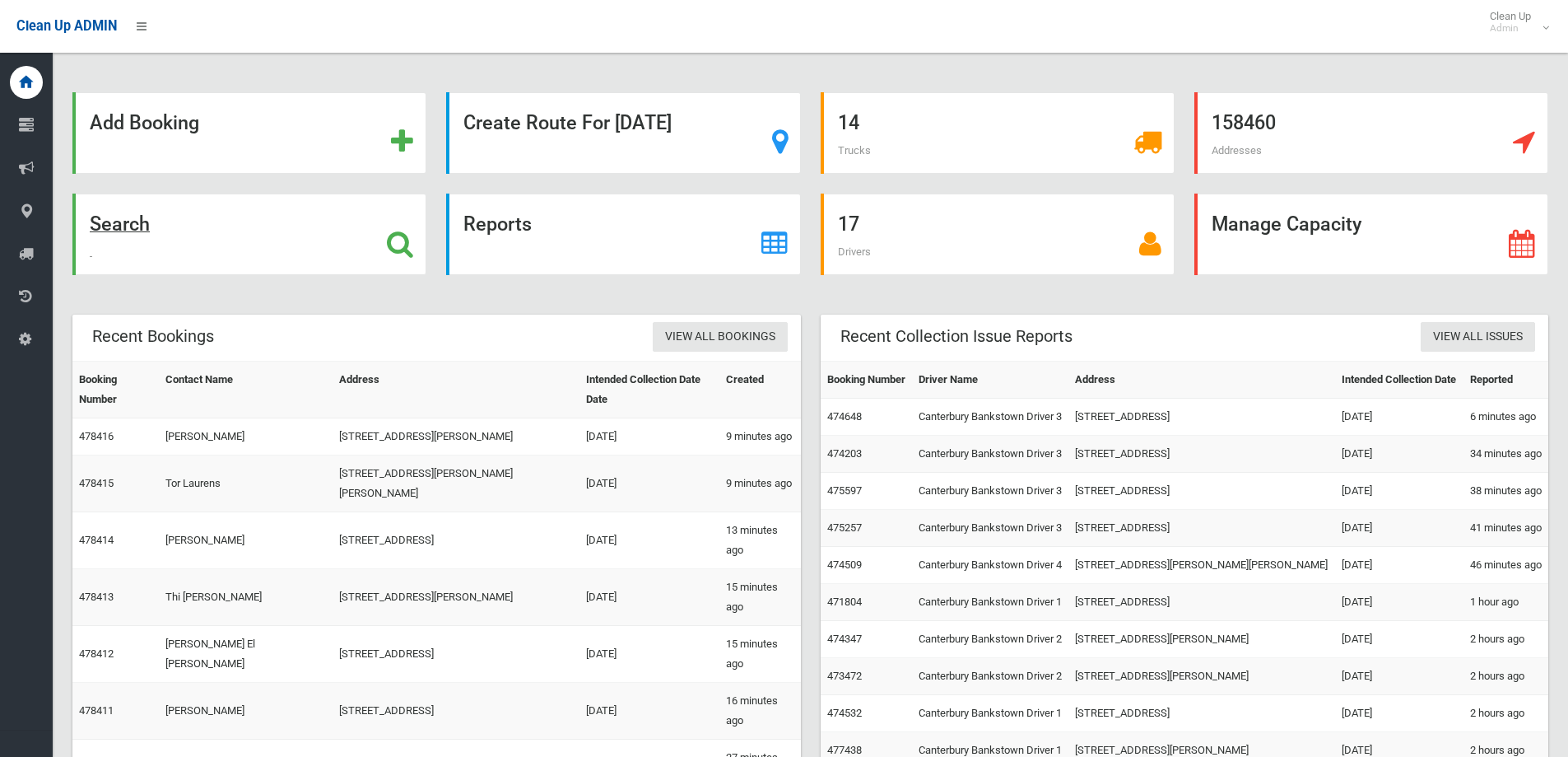
drag, startPoint x: 139, startPoint y: 223, endPoint x: 162, endPoint y: 223, distance: 23.0
click at [139, 223] on strong "Search" at bounding box center [120, 224] width 60 height 23
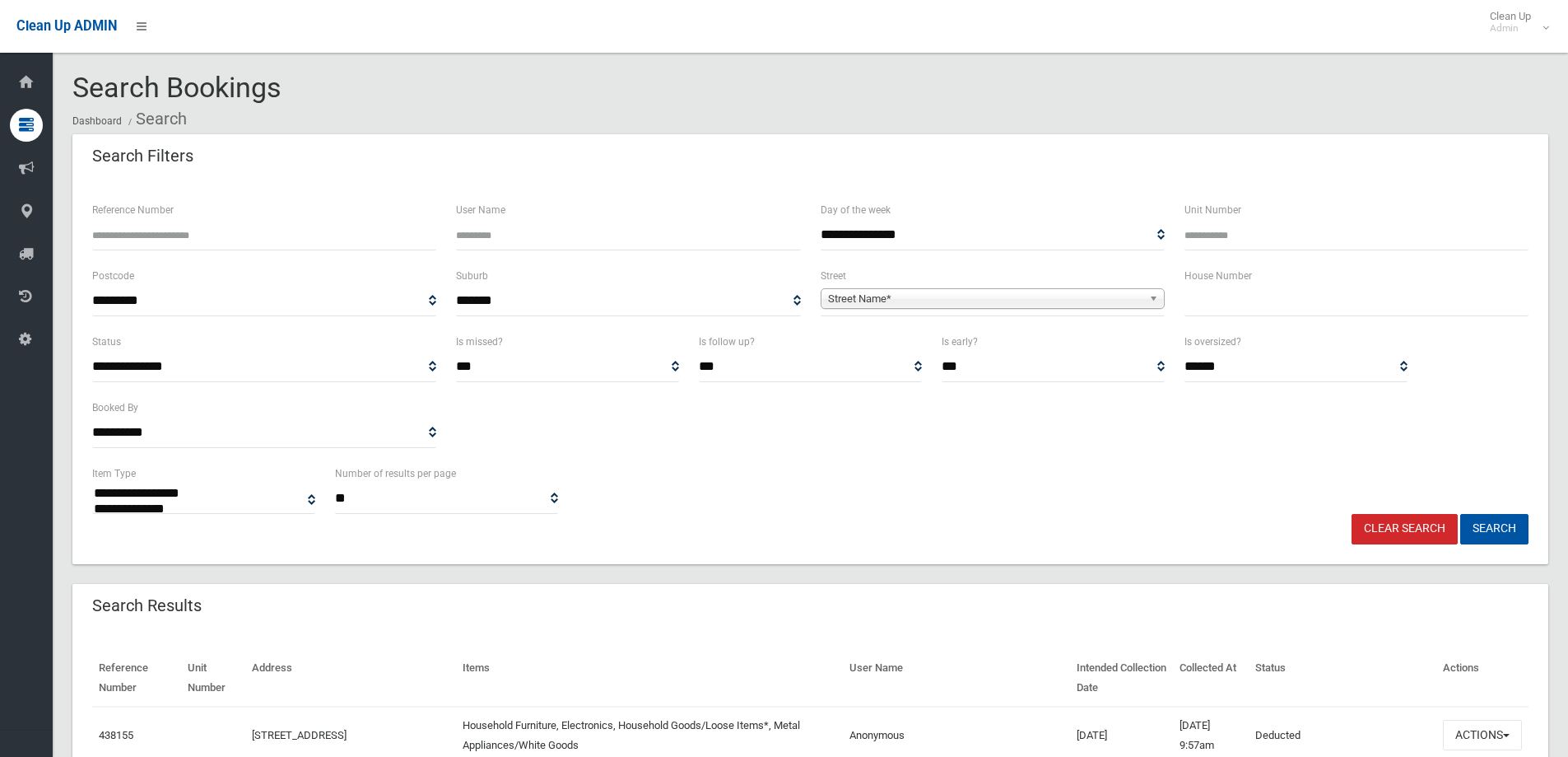
select select
click at [934, 296] on span "Street Name*" at bounding box center [985, 299] width 315 height 20
type input "*****"
click at [893, 344] on li "Daisy Street (ROSELANDS 2196)" at bounding box center [992, 344] width 336 height 21
click at [1230, 300] on input "text" at bounding box center [1357, 301] width 344 height 31
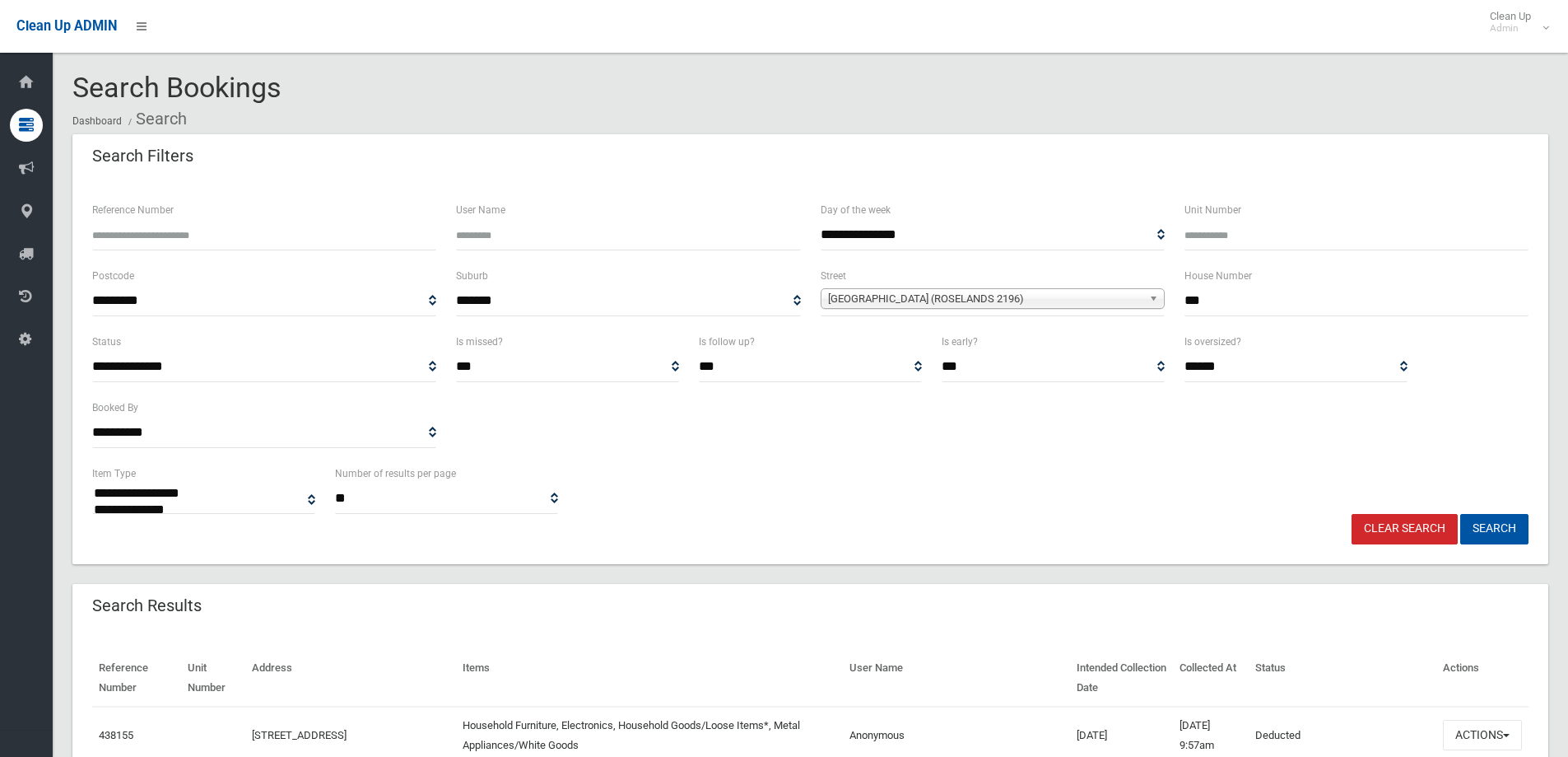
type input "***"
click at [1461, 514] on button "Search" at bounding box center [1495, 529] width 68 height 31
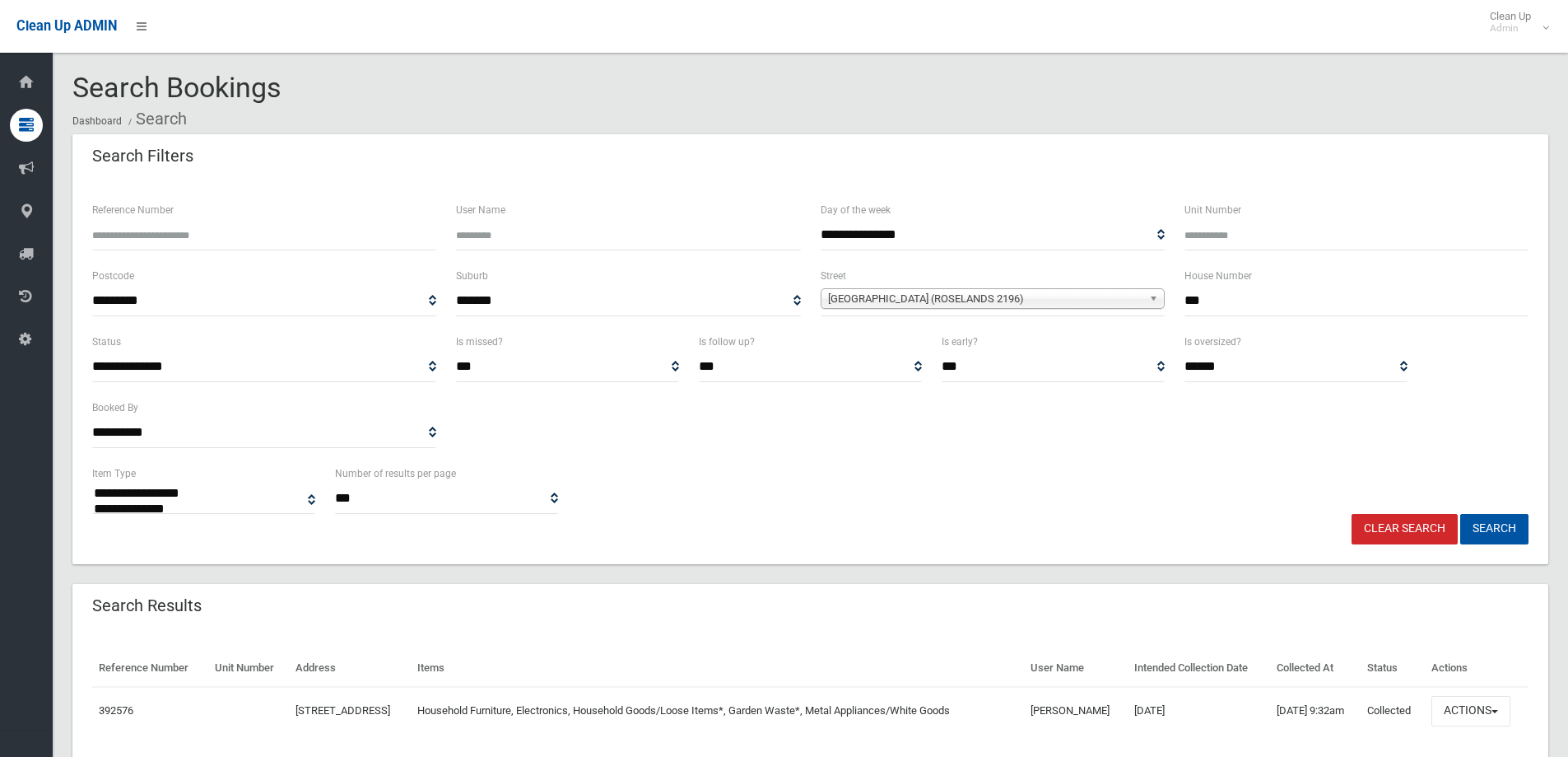
select select
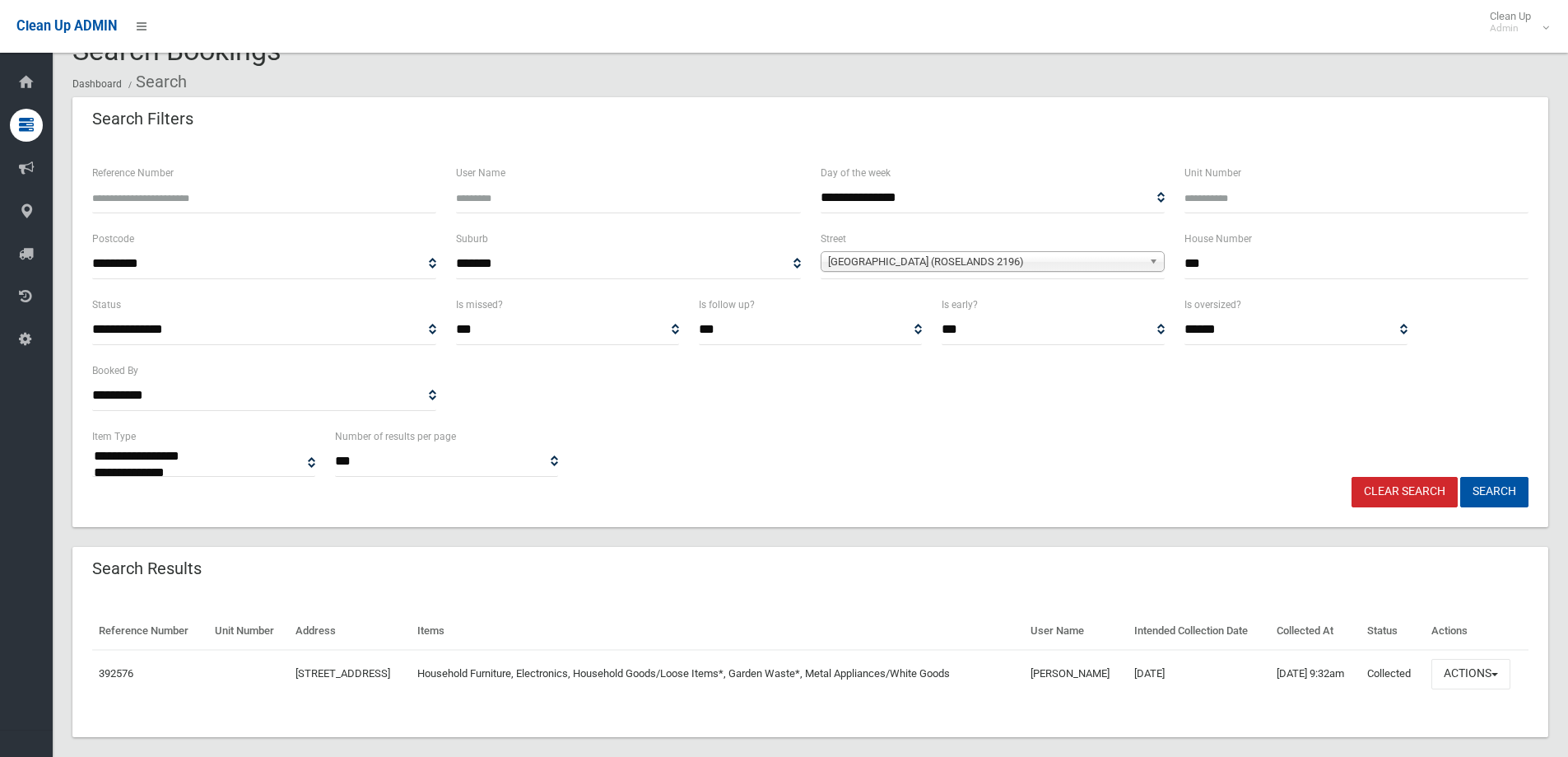
scroll to position [57, 0]
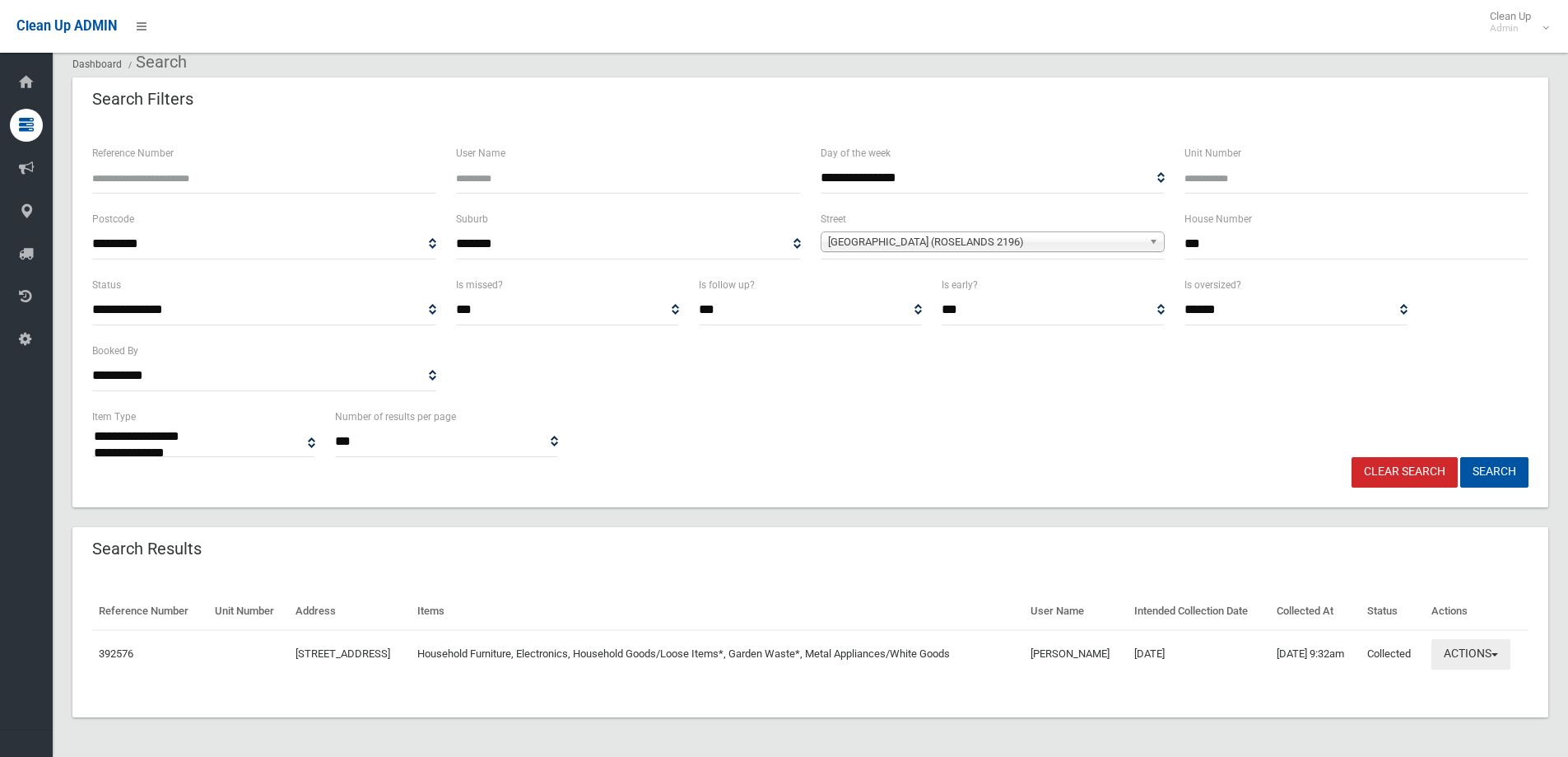
click at [1480, 661] on button "Actions" at bounding box center [1472, 654] width 79 height 31
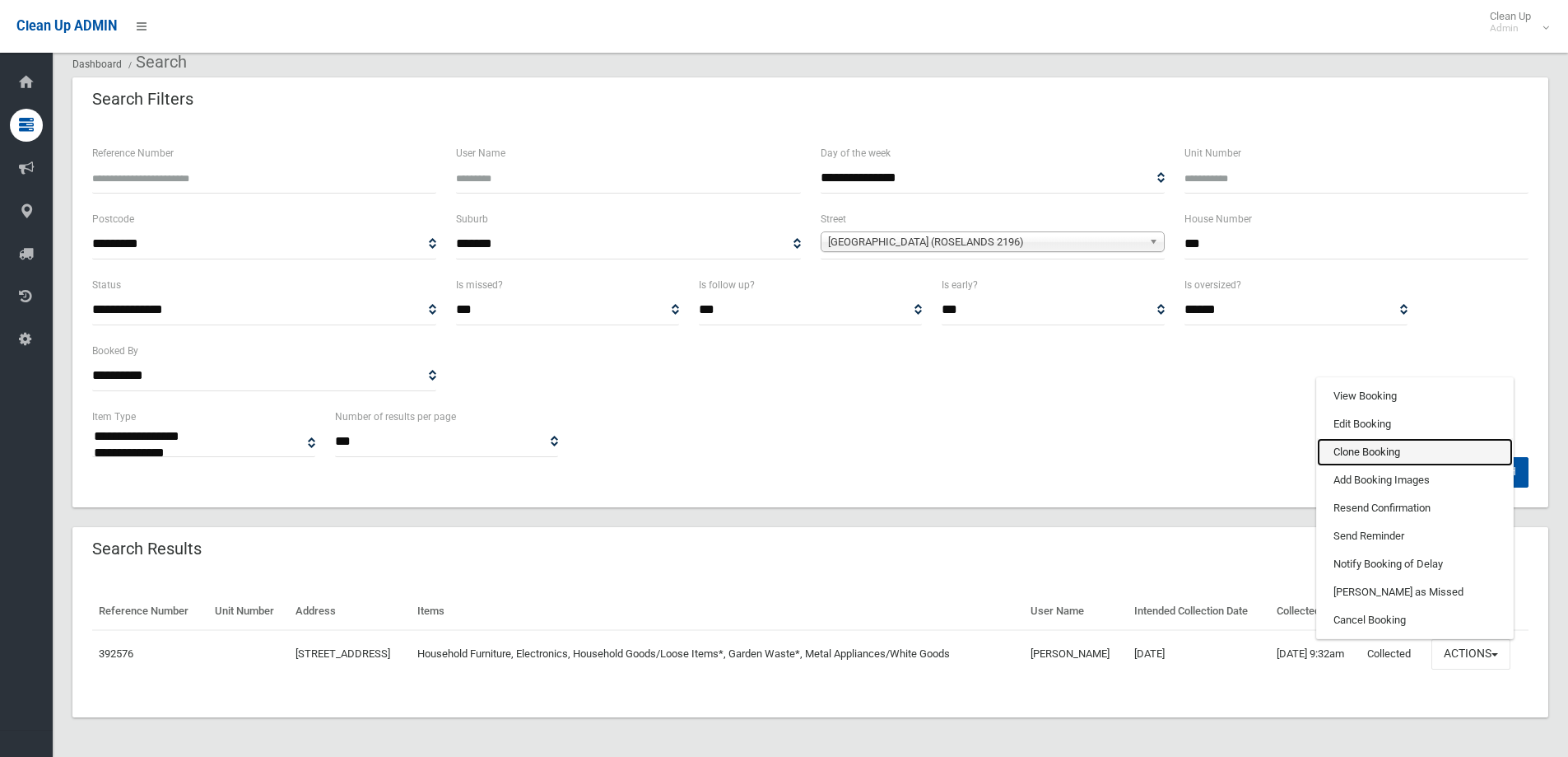
click at [1384, 446] on link "Clone Booking" at bounding box center [1415, 451] width 196 height 28
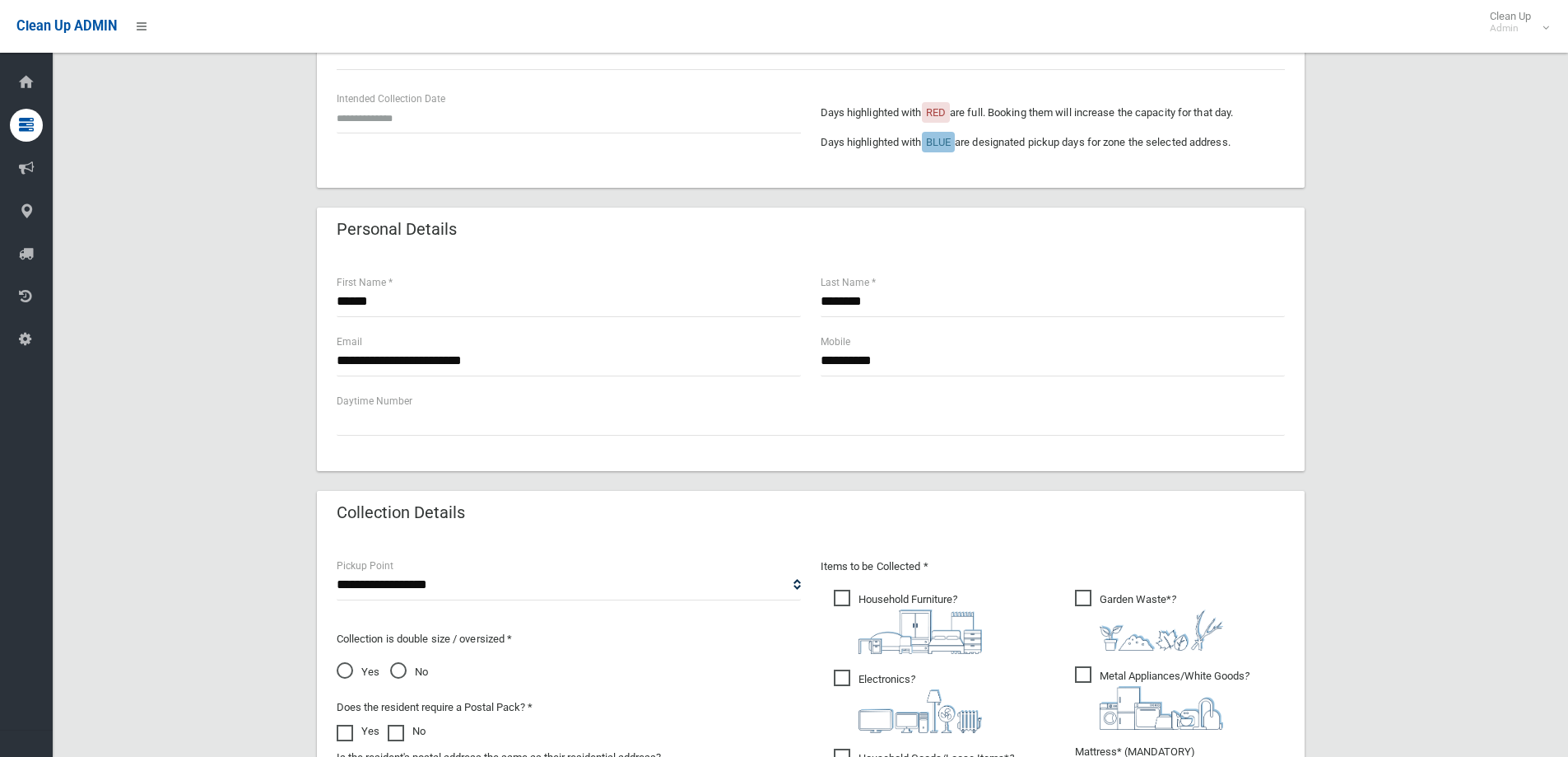
scroll to position [247, 0]
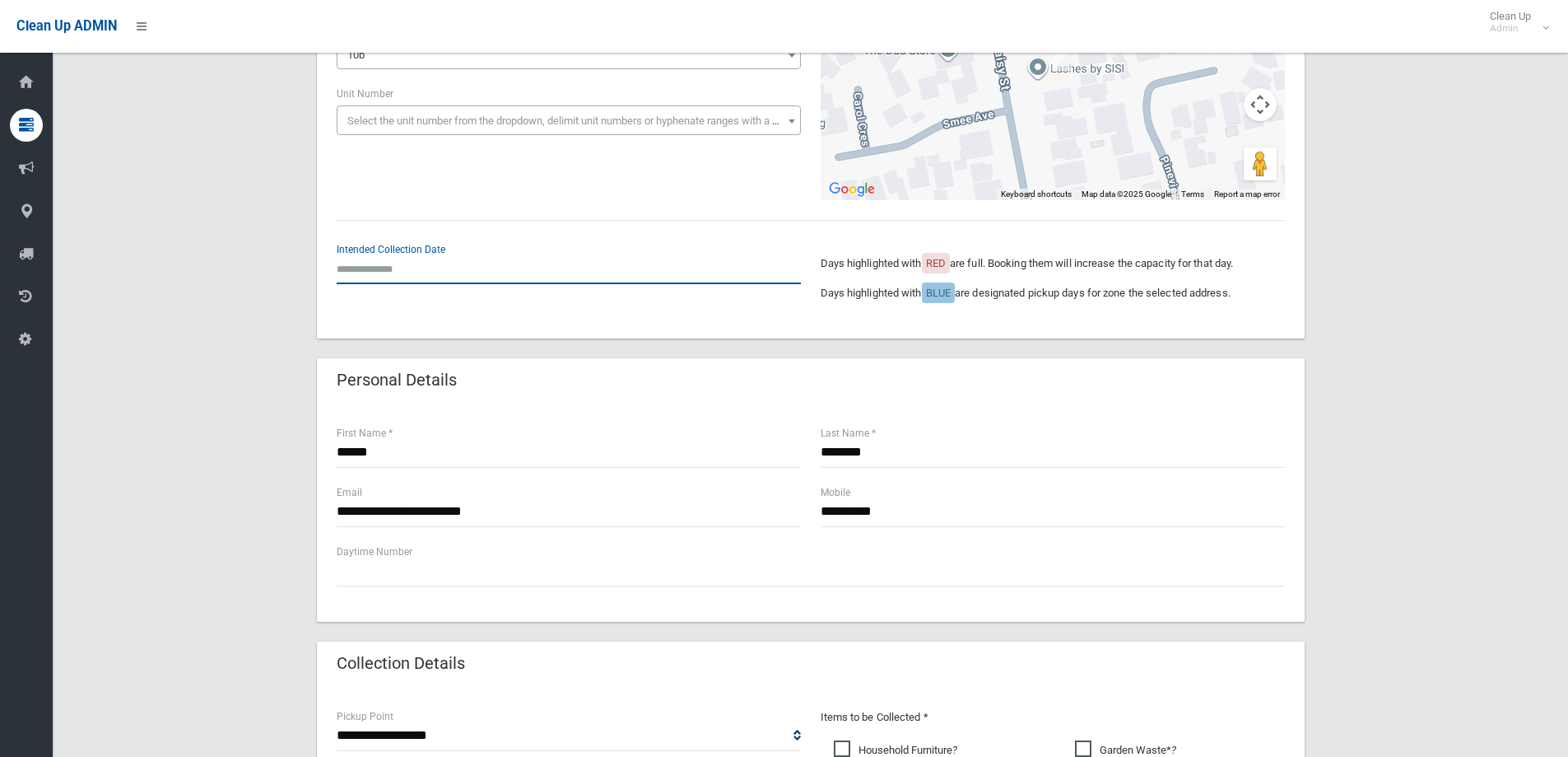
click at [405, 258] on input "text" at bounding box center [569, 269] width 464 height 31
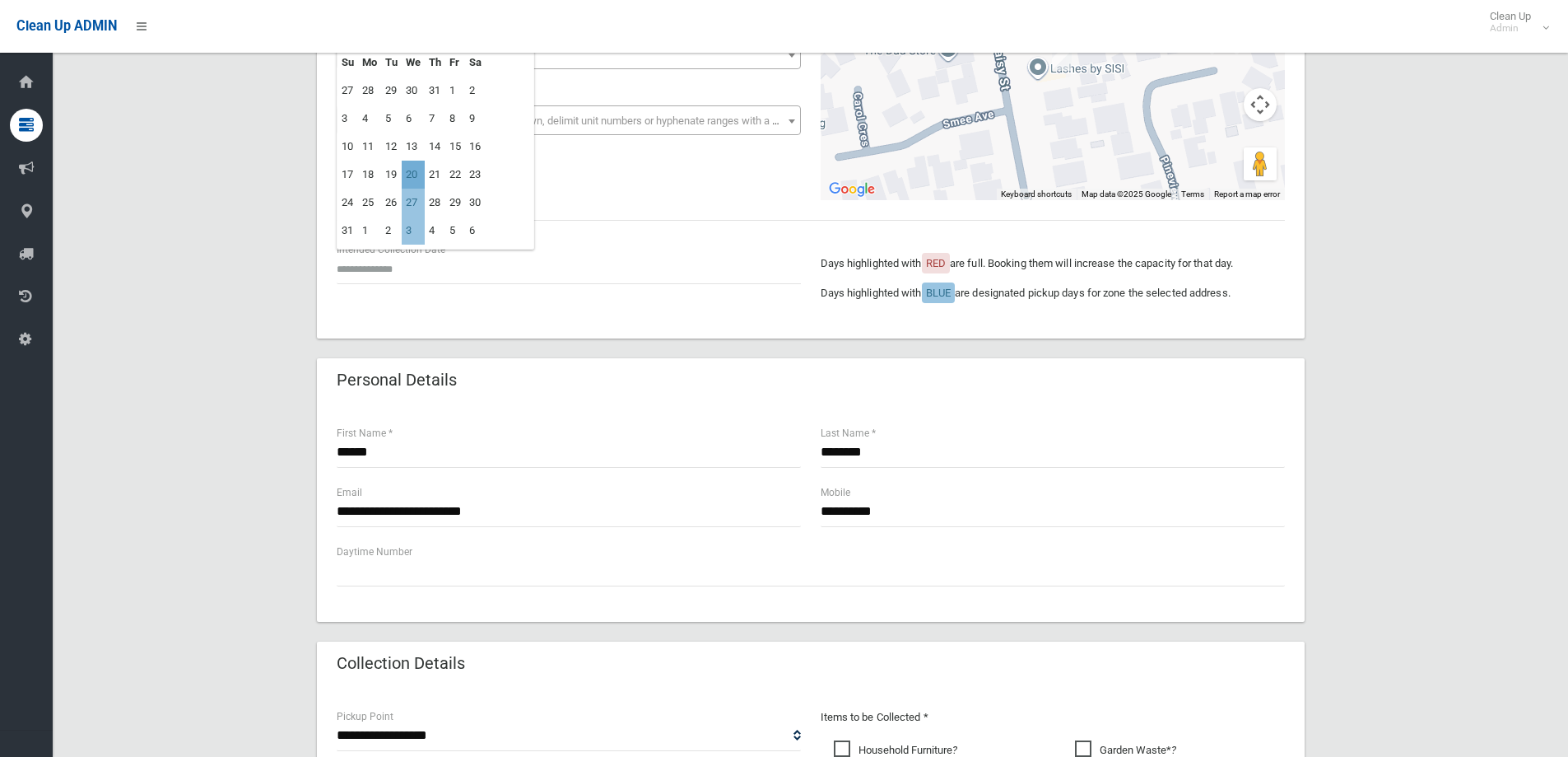
click at [414, 178] on td "20" at bounding box center [414, 174] width 23 height 28
type input "**********"
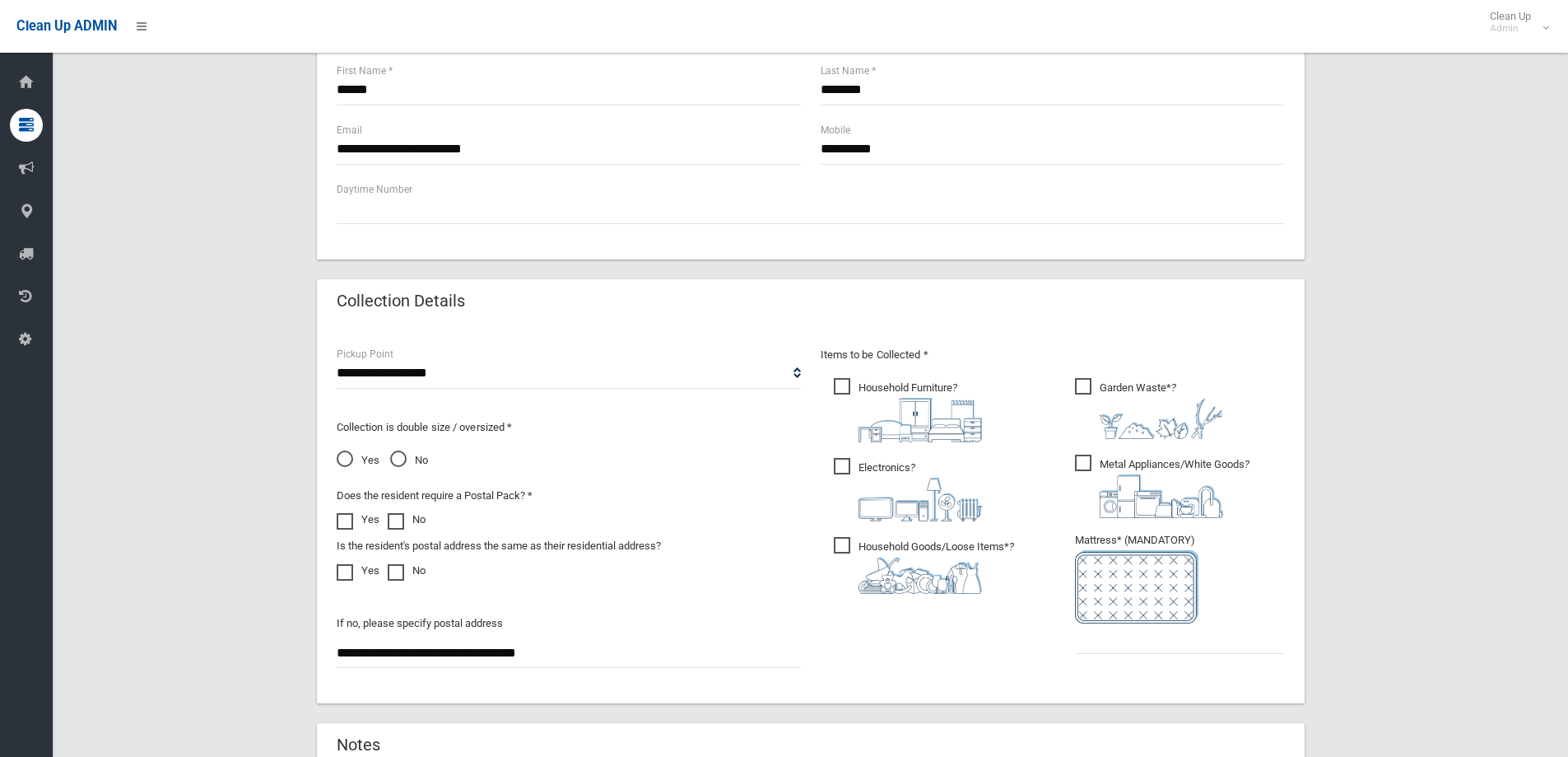
scroll to position [823, 0]
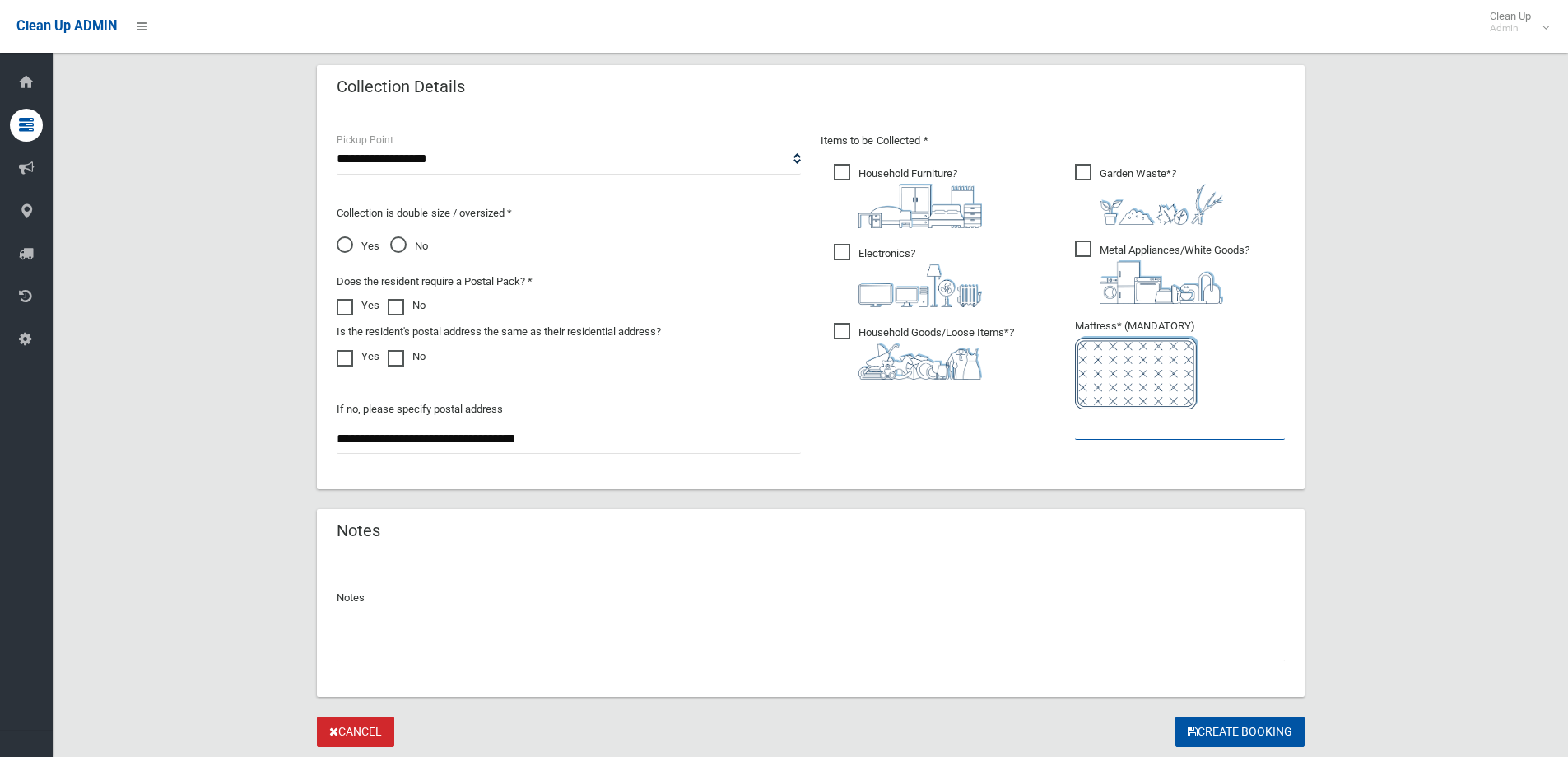
click at [1104, 430] on input "text" at bounding box center [1180, 424] width 210 height 31
click at [1135, 417] on input "text" at bounding box center [1180, 424] width 210 height 31
type input "*"
drag, startPoint x: 1222, startPoint y: 732, endPoint x: 752, endPoint y: 643, distance: 478.4
click at [1221, 729] on button "Create Booking" at bounding box center [1239, 732] width 129 height 31
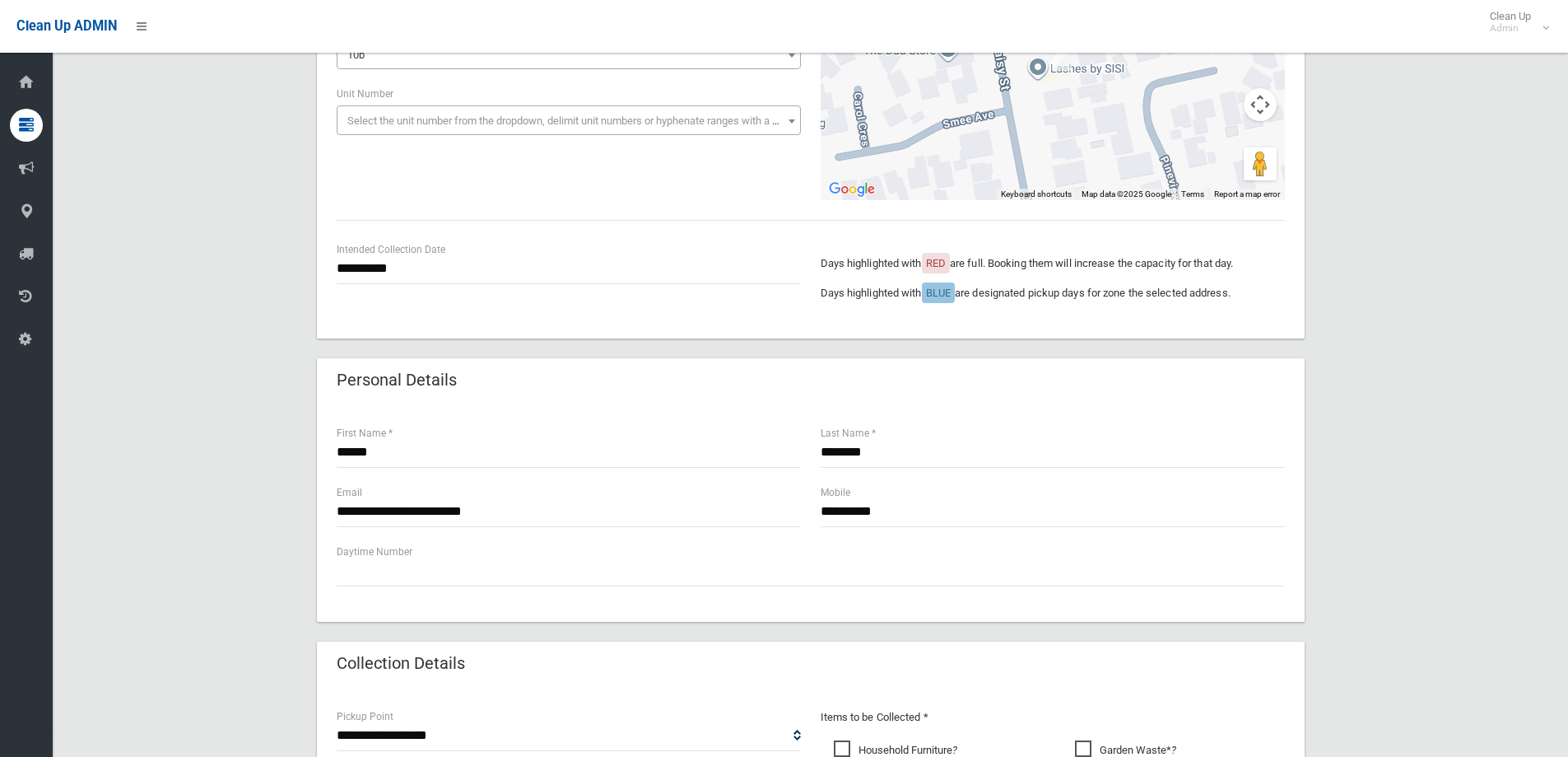
scroll to position [0, 0]
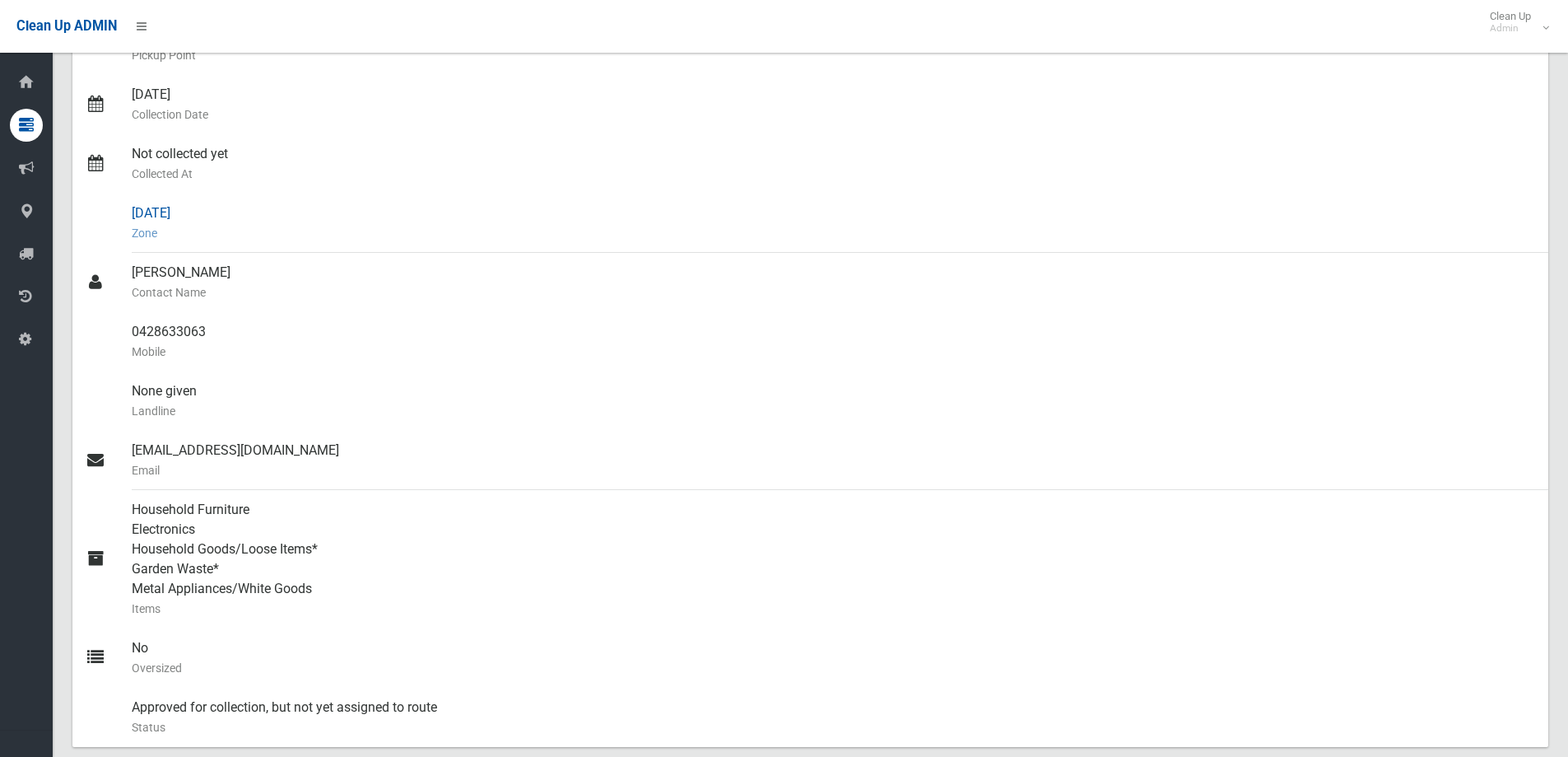
scroll to position [329, 0]
